Goal: Information Seeking & Learning: Learn about a topic

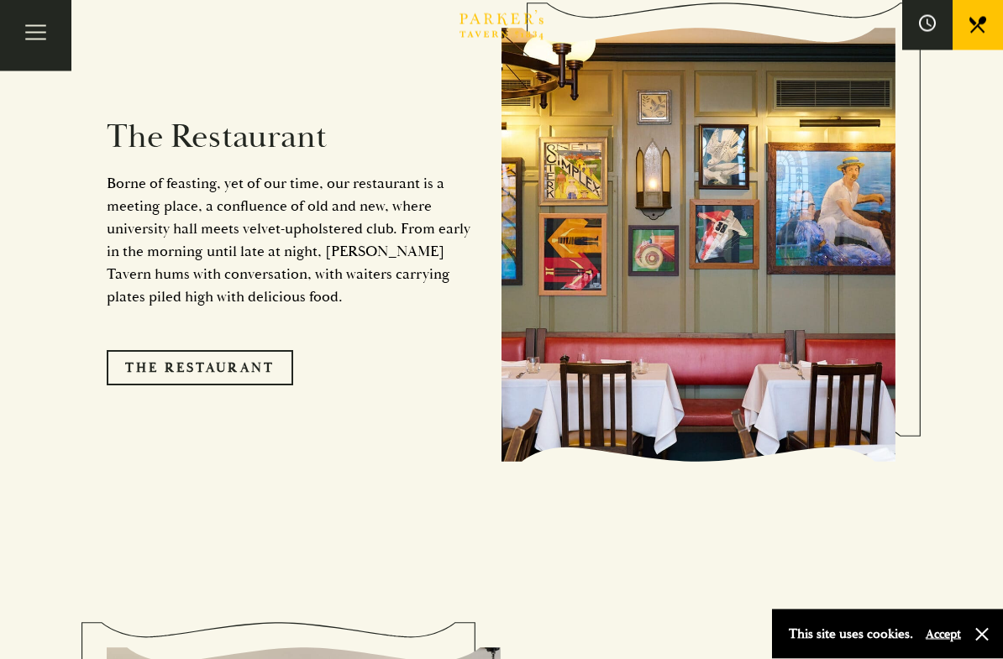
scroll to position [1478, 0]
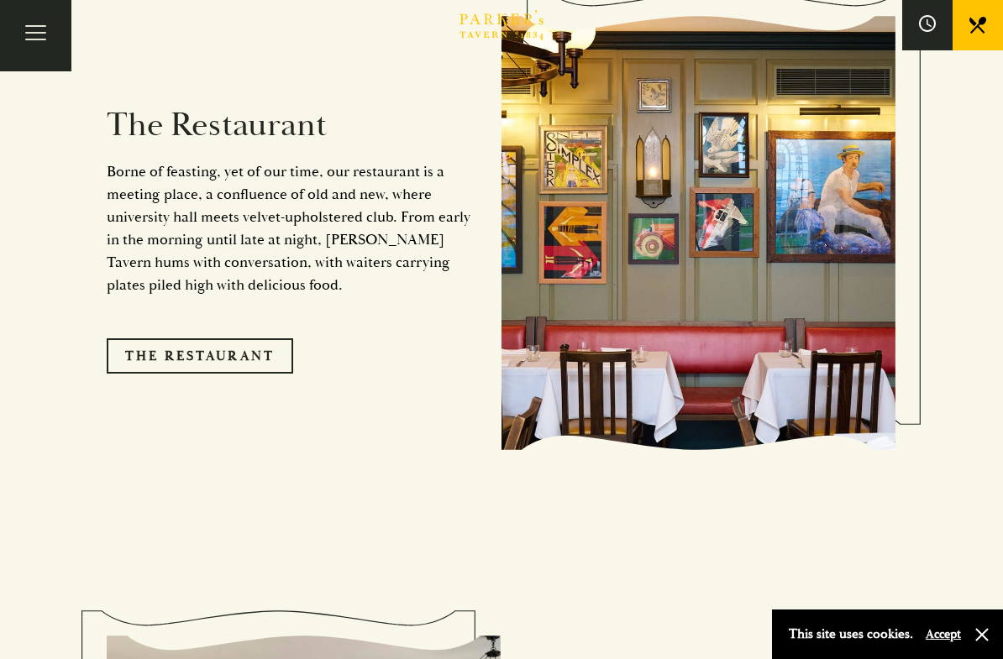
click at [293, 338] on link "The Restaurant" at bounding box center [200, 355] width 186 height 35
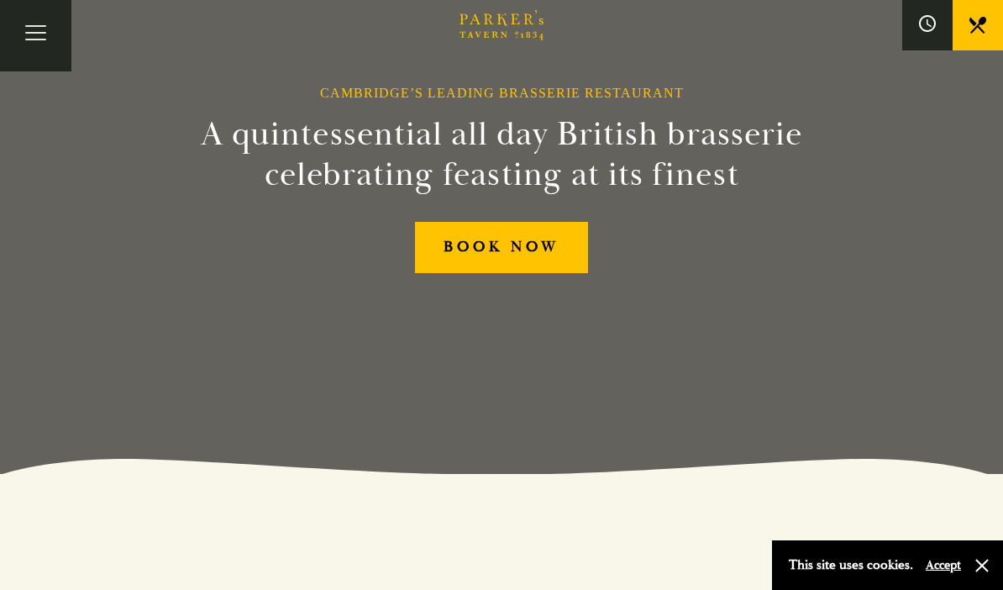
scroll to position [0, 0]
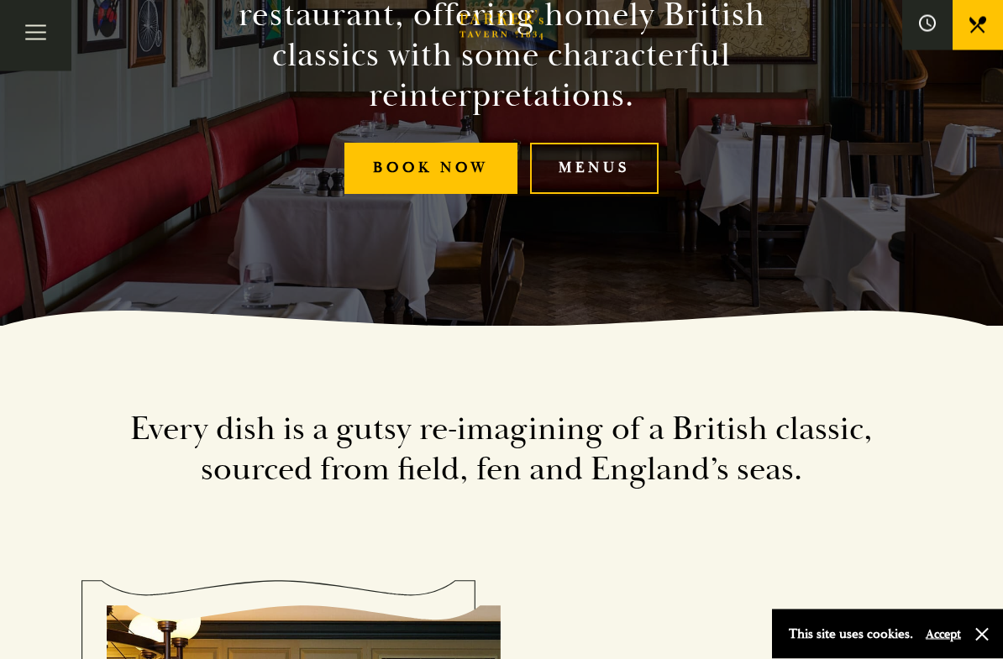
scroll to position [325, 0]
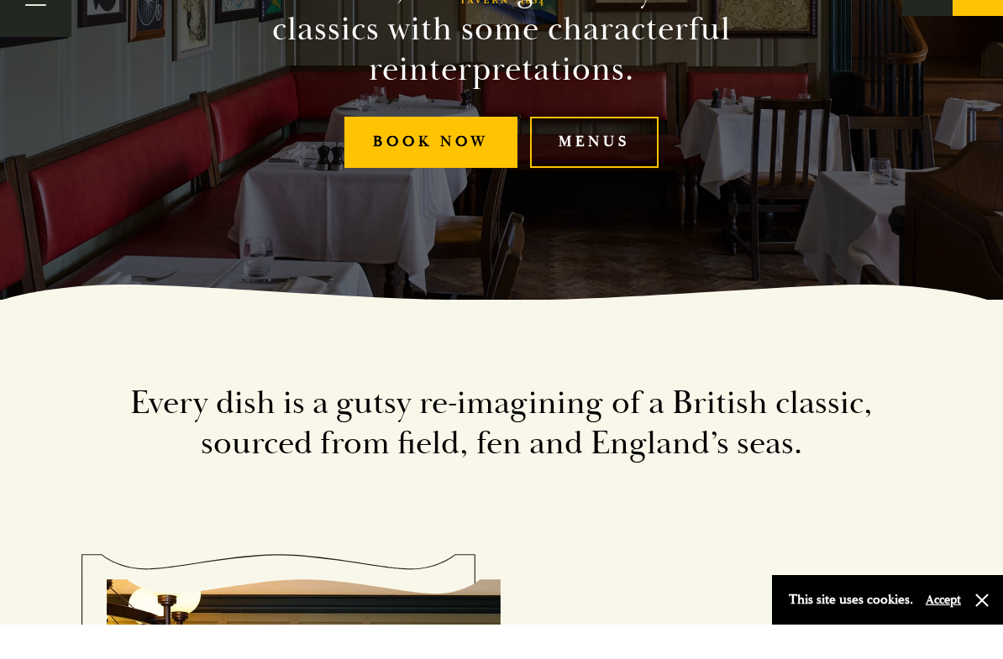
click at [634, 160] on link "Menus" at bounding box center [594, 176] width 129 height 51
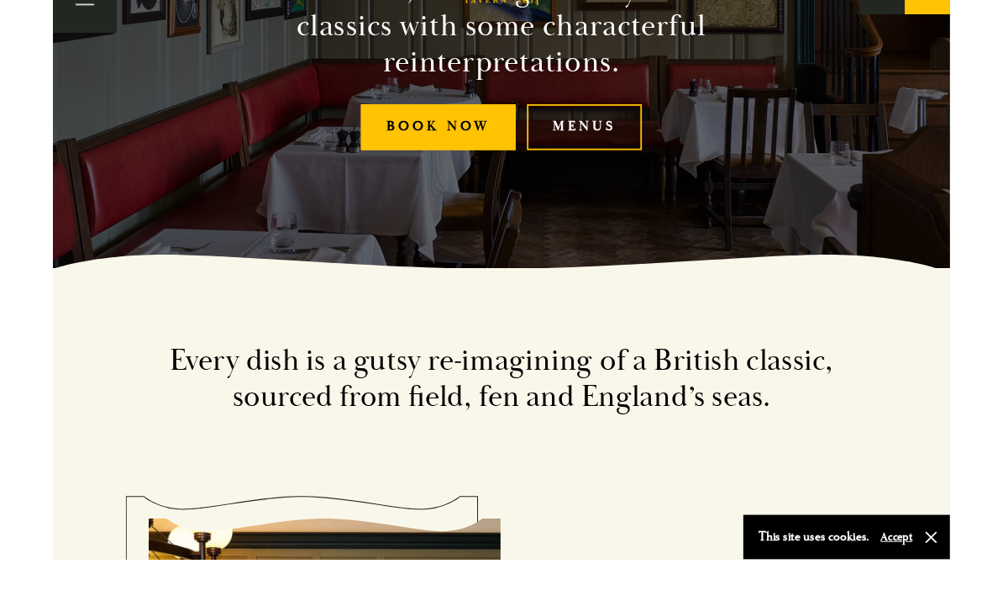
scroll to position [359, 0]
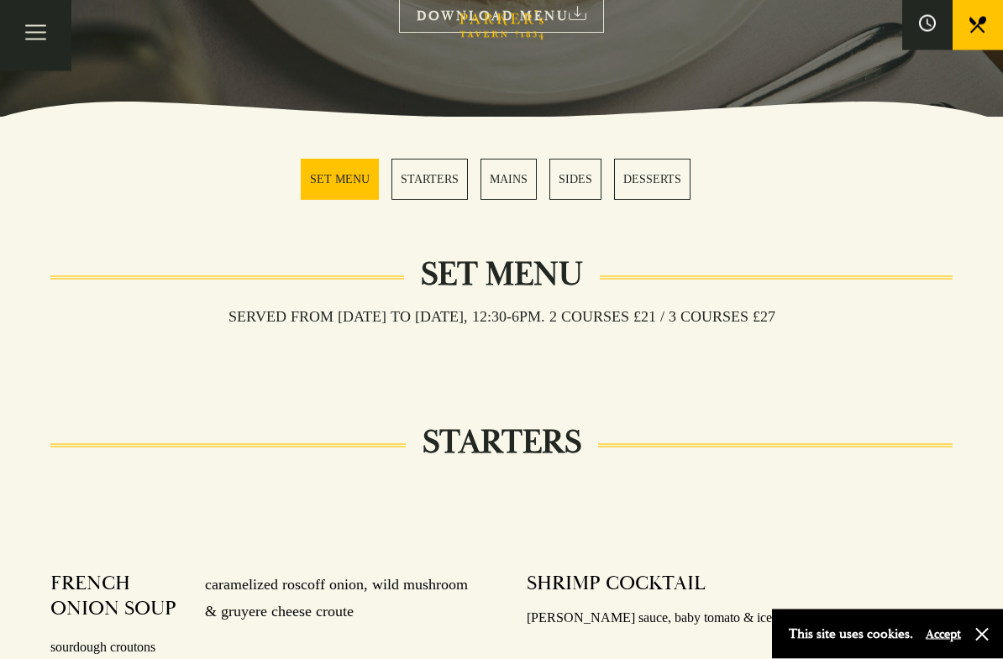
scroll to position [244, 0]
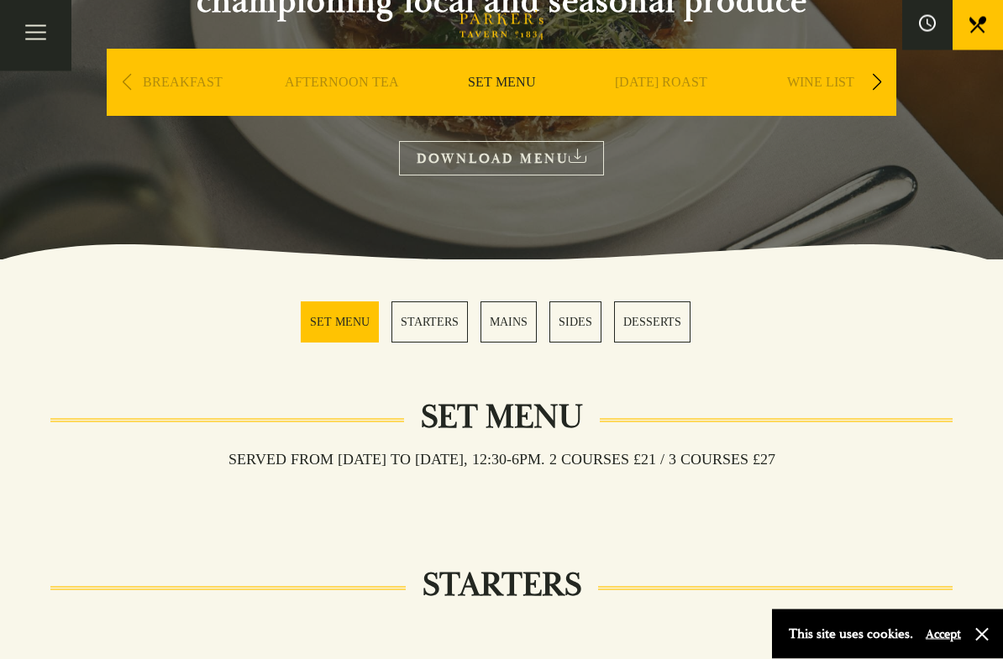
click at [507, 333] on link "MAINS" at bounding box center [508, 322] width 56 height 41
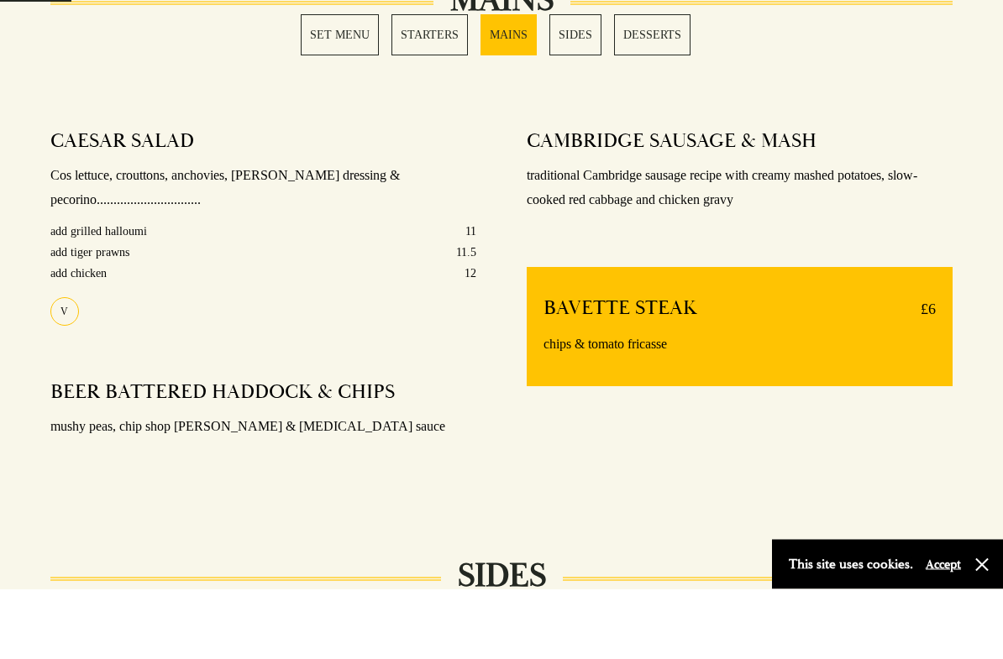
scroll to position [1269, 0]
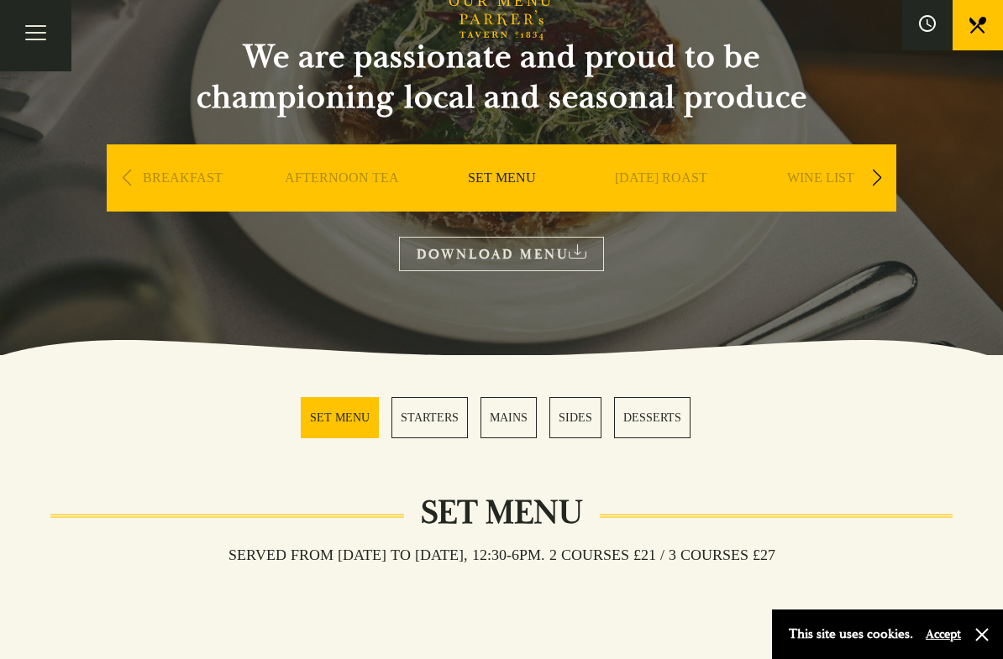
scroll to position [147, 0]
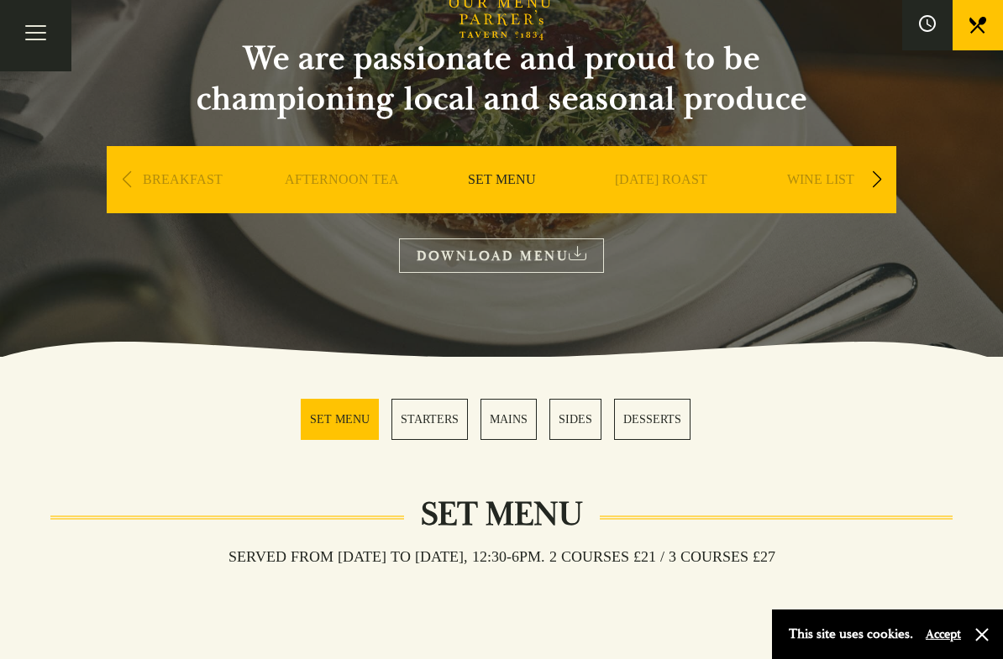
click at [697, 181] on link "[DATE] ROAST" at bounding box center [661, 204] width 92 height 67
